Goal: Task Accomplishment & Management: Manage account settings

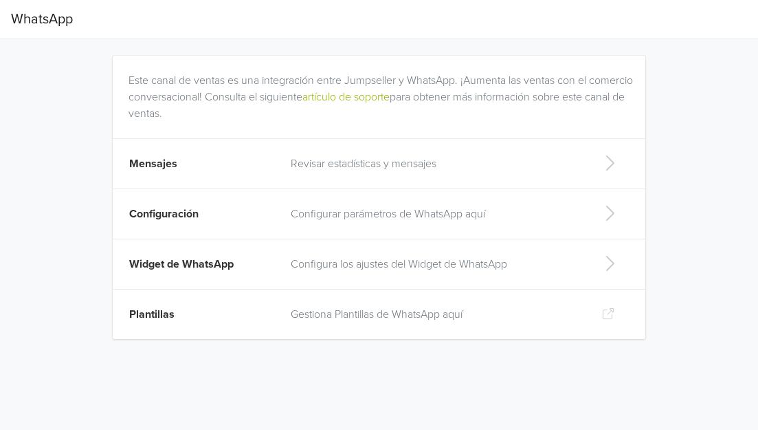
click at [586, 159] on td "Revisar estadísticas y mensajes" at bounding box center [436, 164] width 306 height 50
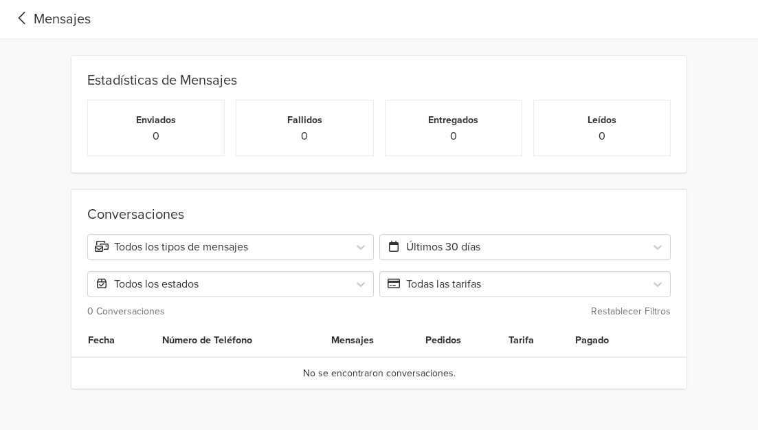
click at [15, 10] on icon at bounding box center [22, 18] width 23 height 19
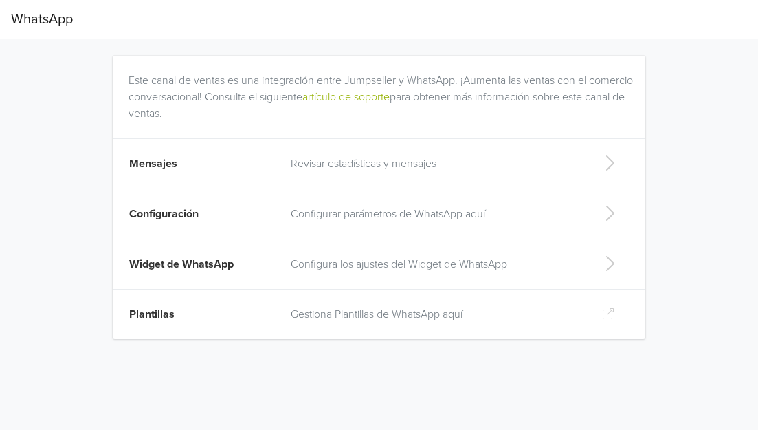
click at [605, 256] on icon at bounding box center [609, 263] width 27 height 22
select select "rb"
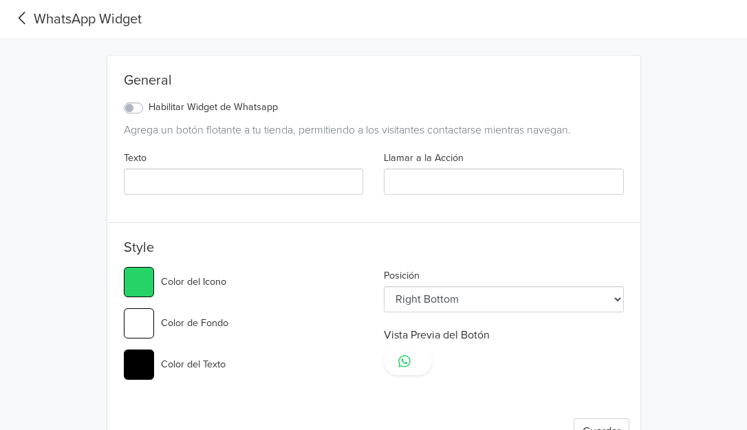
type input "#25d366"
select select "lt"
click at [148, 106] on label "Habilitar Widget de Whatsapp" at bounding box center [212, 107] width 129 height 15
click at [0, 0] on input "Habilitar Widget de Whatsapp" at bounding box center [0, 0] width 0 height 0
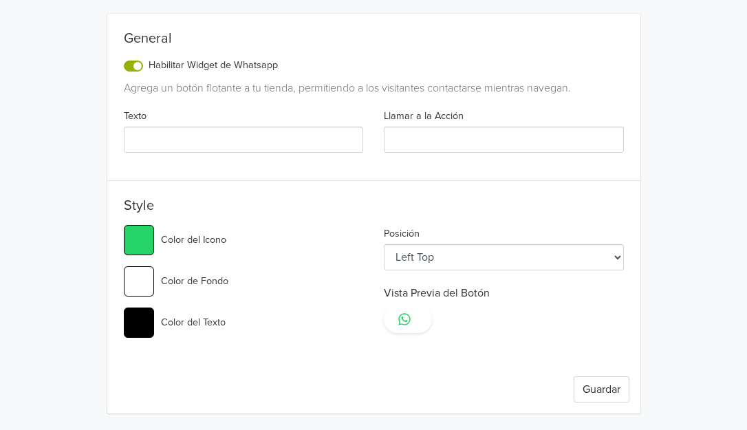
click at [449, 150] on input "Llamar a la Acción" at bounding box center [504, 139] width 240 height 26
click at [449, 145] on input "Llamar a la Acción" at bounding box center [504, 139] width 240 height 26
click at [326, 227] on div "#25d366 Color del Icono" at bounding box center [244, 240] width 240 height 30
click at [597, 390] on button "Guardar" at bounding box center [601, 389] width 56 height 26
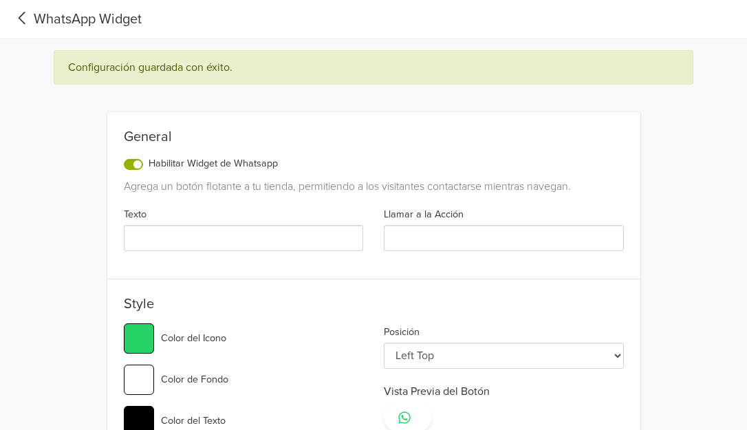
type input "#25d366"
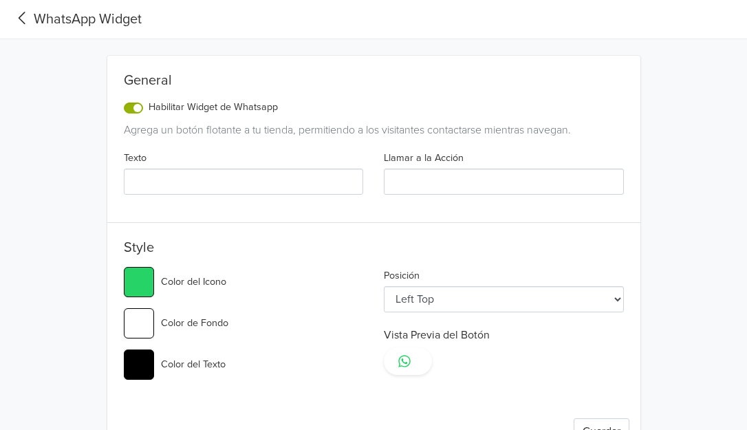
click at [30, 19] on icon at bounding box center [22, 18] width 23 height 19
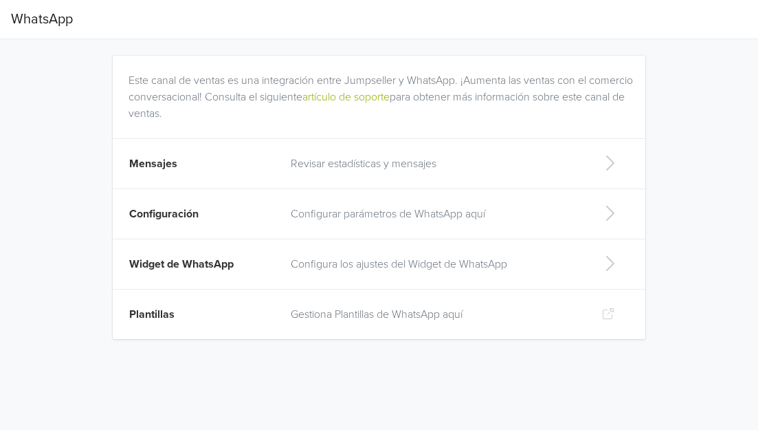
click at [555, 316] on p "Gestiona Plantillas de WhatsApp aquí" at bounding box center [435, 314] width 289 height 16
click at [604, 218] on icon at bounding box center [609, 213] width 27 height 22
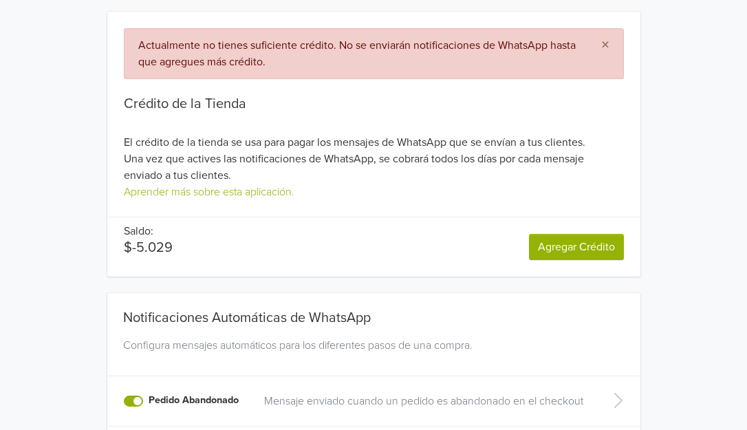
scroll to position [69, 0]
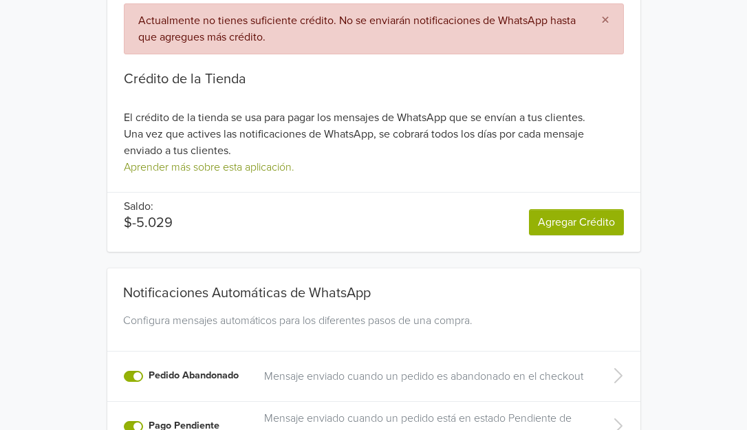
click at [228, 168] on link "Aprender más sobre esta aplicación." at bounding box center [209, 167] width 170 height 14
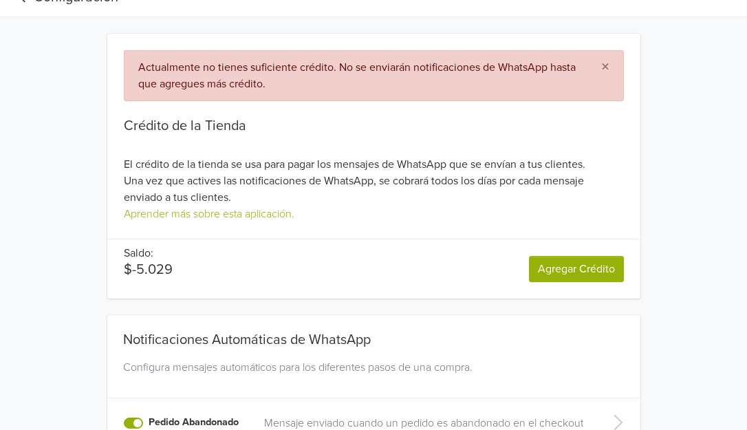
scroll to position [0, 0]
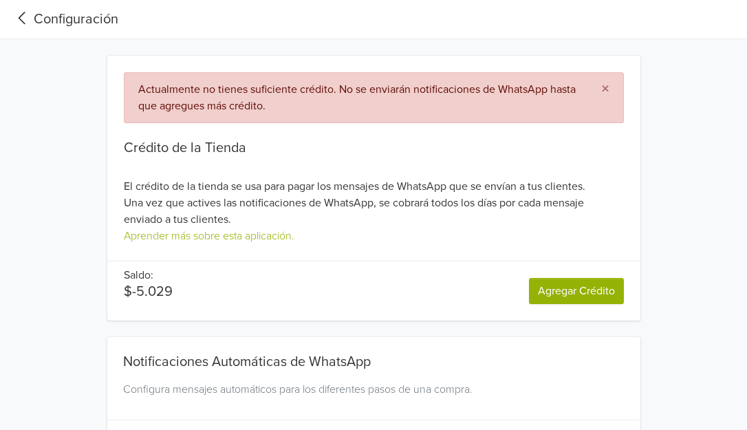
click at [604, 82] on span "×" at bounding box center [605, 89] width 8 height 20
